Goal: Check status

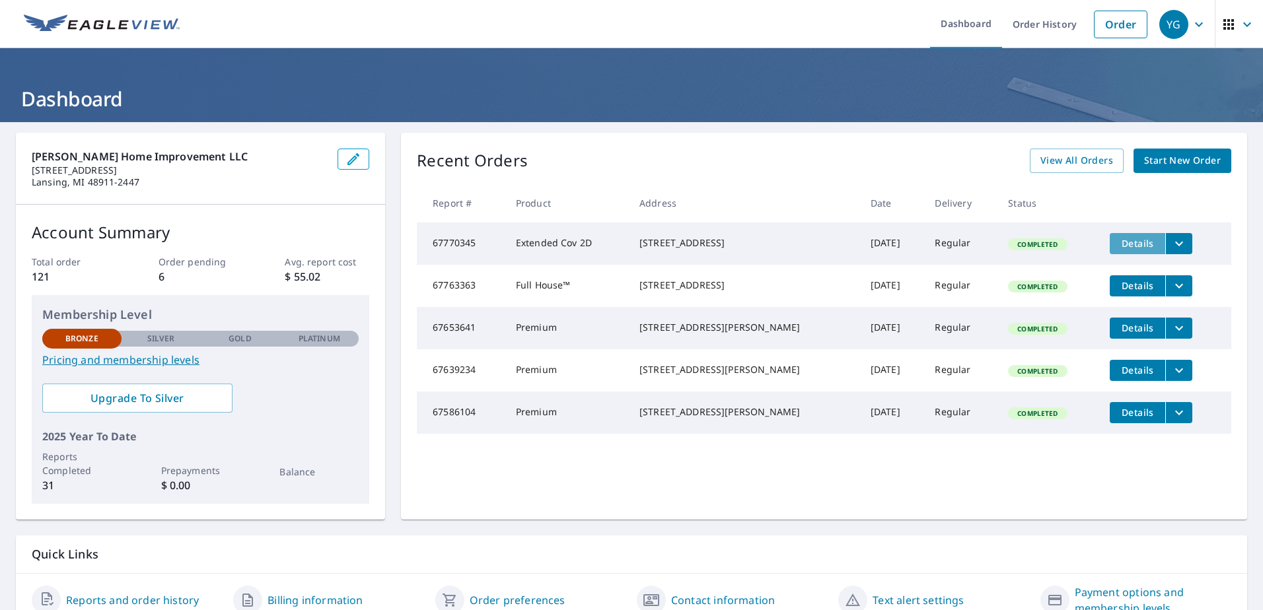
click at [1118, 239] on span "Details" at bounding box center [1138, 243] width 40 height 13
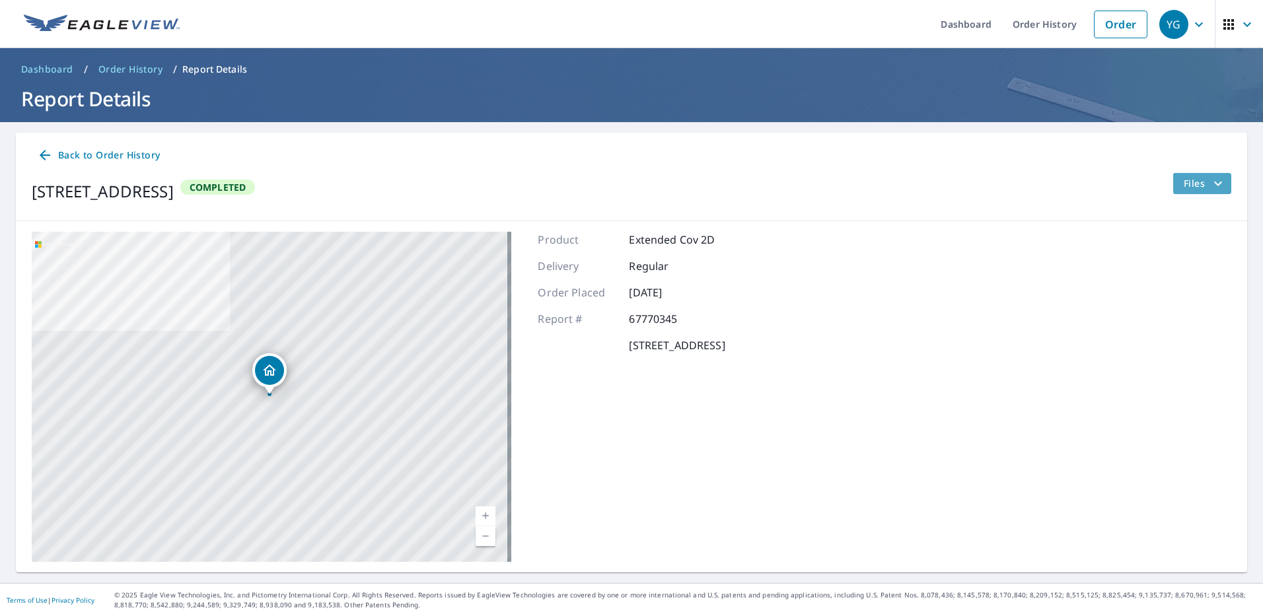
click at [1196, 174] on button "Files" at bounding box center [1202, 183] width 59 height 21
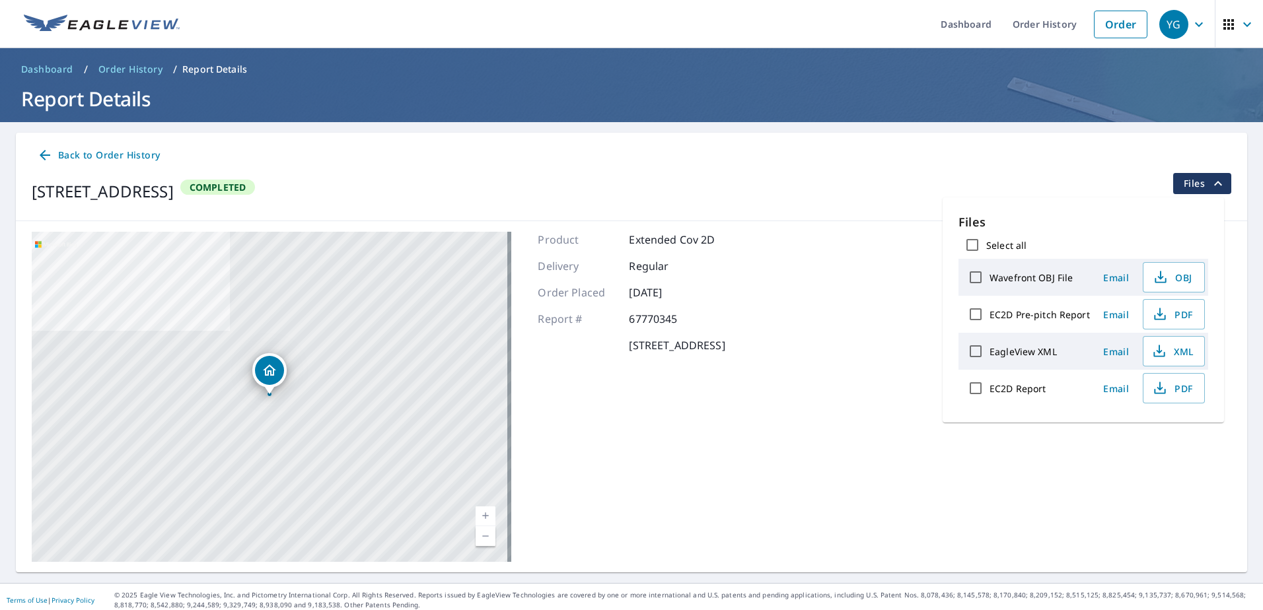
click at [866, 181] on div "[STREET_ADDRESS] Completed Files" at bounding box center [632, 191] width 1200 height 37
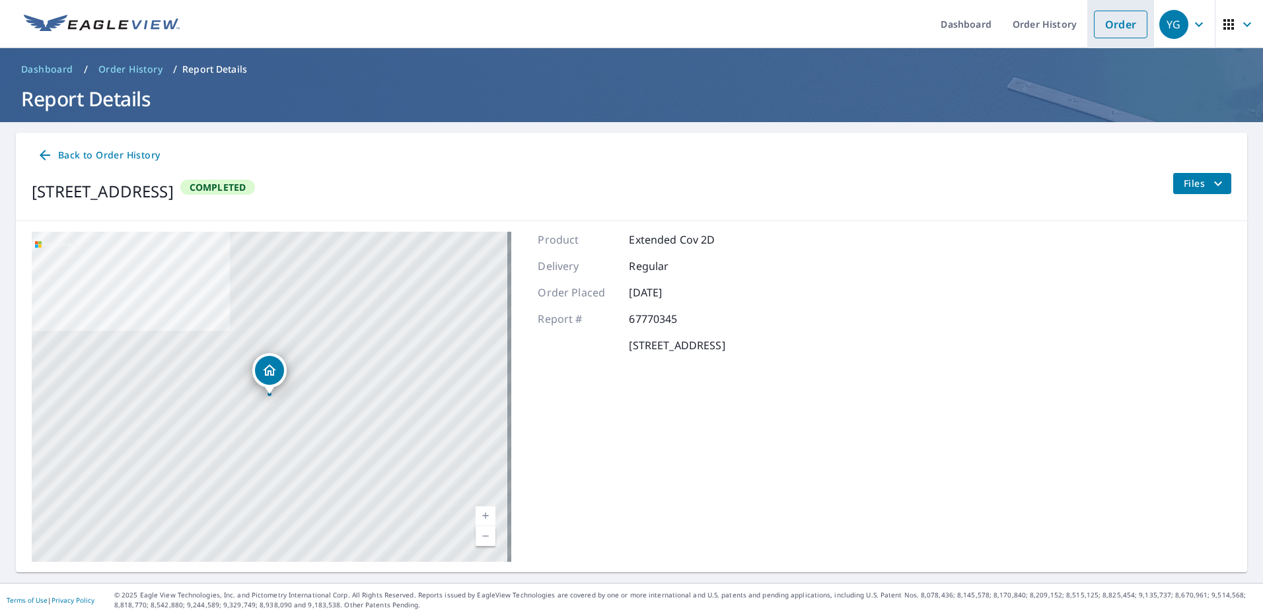
click at [1103, 21] on link "Order" at bounding box center [1121, 25] width 54 height 28
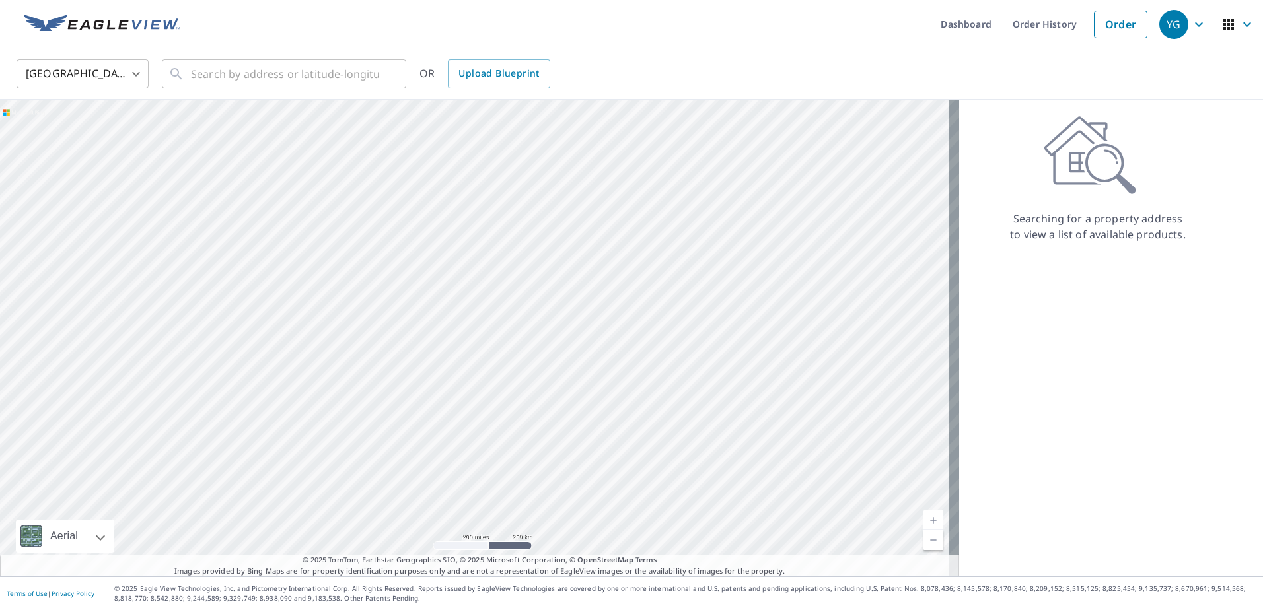
click at [1191, 24] on icon "button" at bounding box center [1199, 25] width 16 height 16
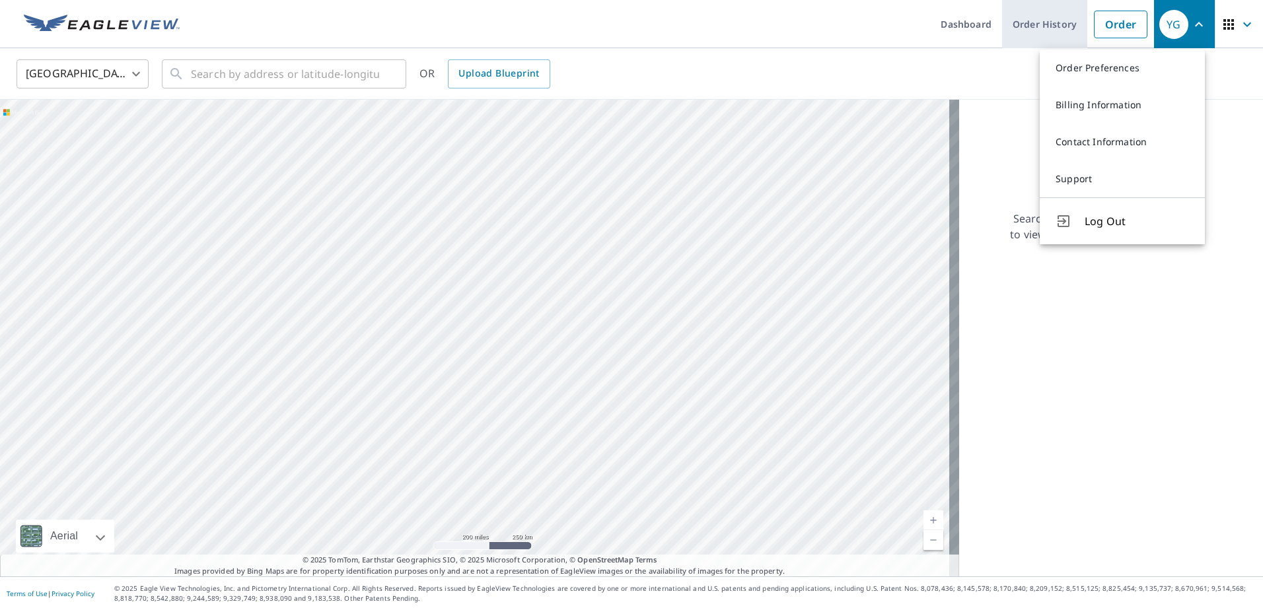
click at [1018, 22] on link "Order History" at bounding box center [1044, 24] width 85 height 48
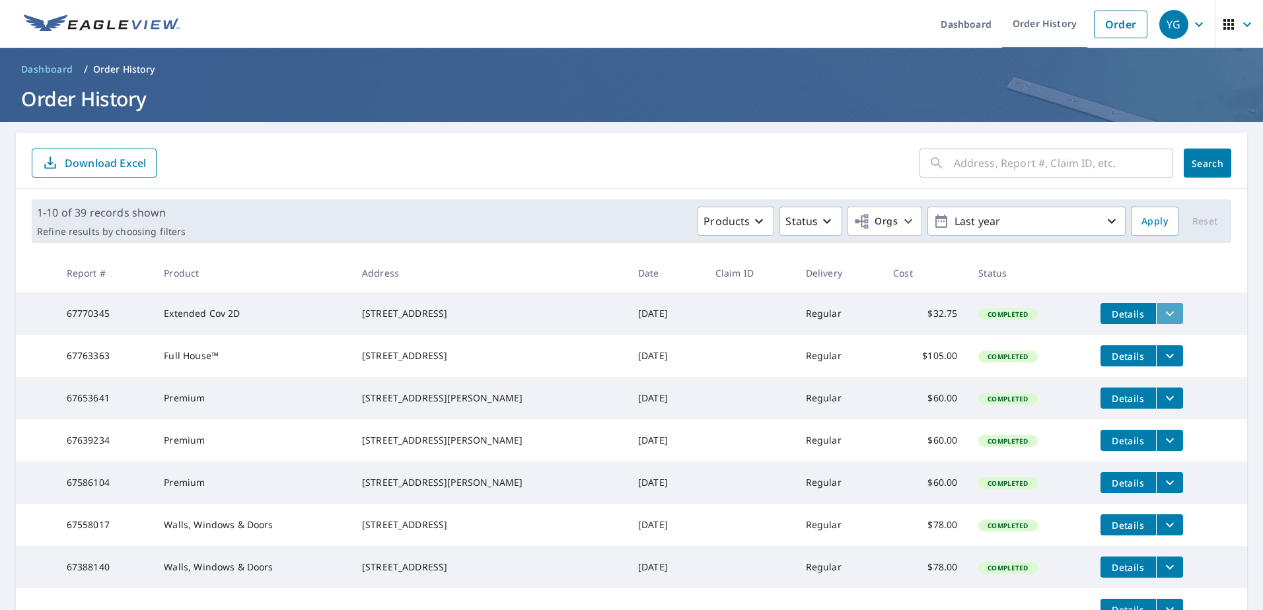
click at [1162, 307] on icon "filesDropdownBtn-67770345" at bounding box center [1170, 314] width 16 height 16
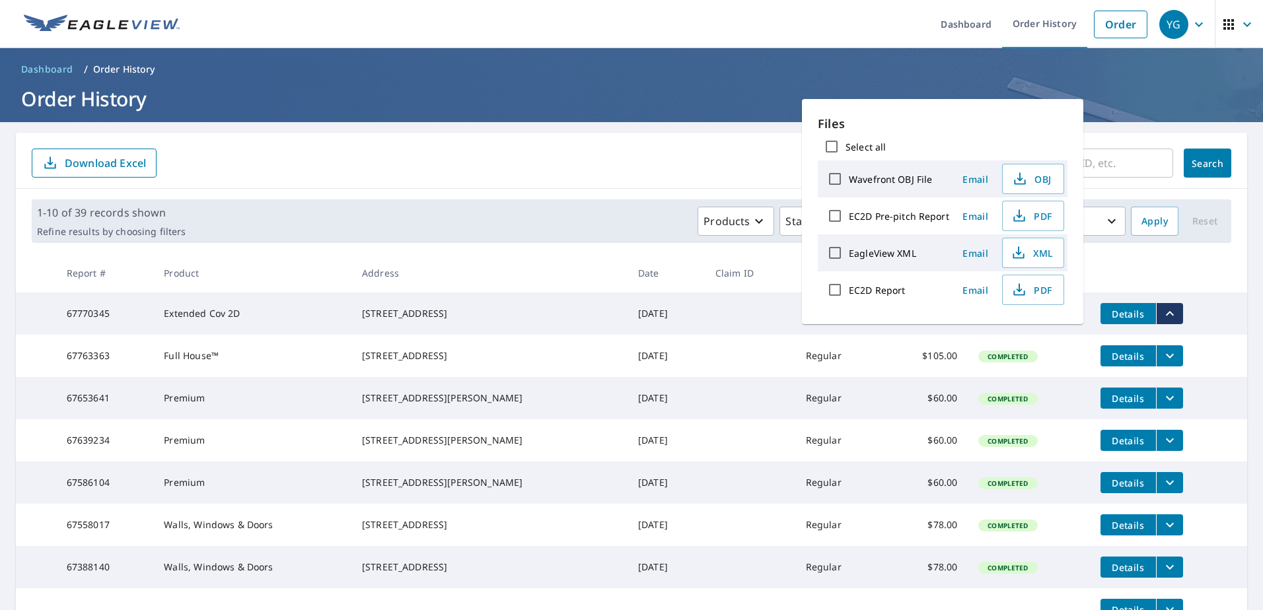
click at [1199, 266] on th at bounding box center [1168, 273] width 157 height 39
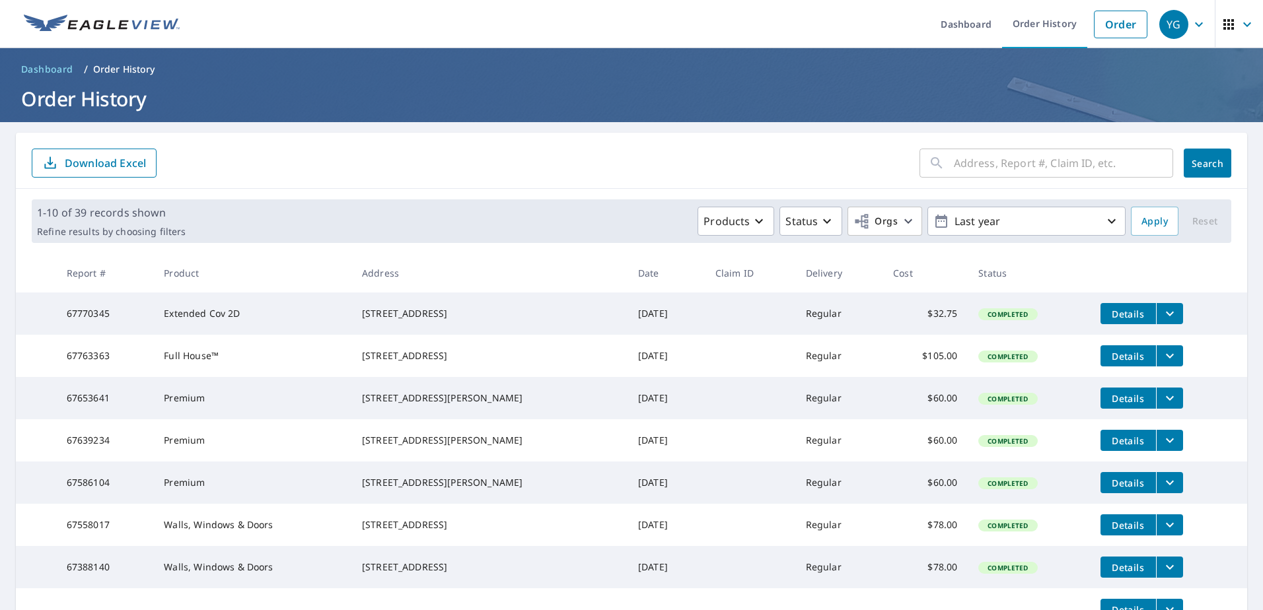
click at [209, 318] on td "Extended Cov 2D" at bounding box center [252, 314] width 198 height 42
click at [82, 312] on td "67770345" at bounding box center [105, 314] width 98 height 42
